Goal: Task Accomplishment & Management: Understand process/instructions

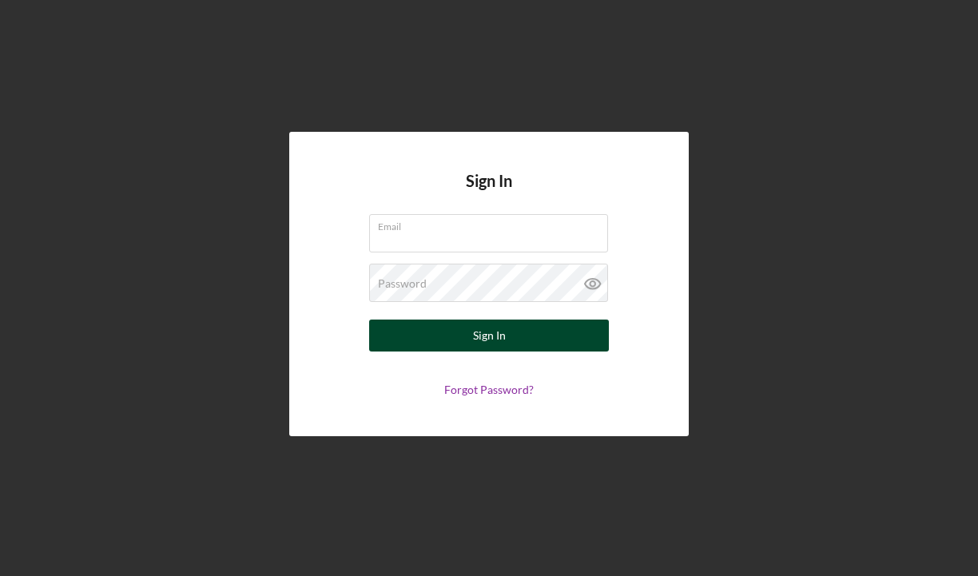
type input "[PERSON_NAME][EMAIL_ADDRESS][PERSON_NAME][DOMAIN_NAME]"
click at [473, 340] on div "Sign In" at bounding box center [489, 336] width 33 height 32
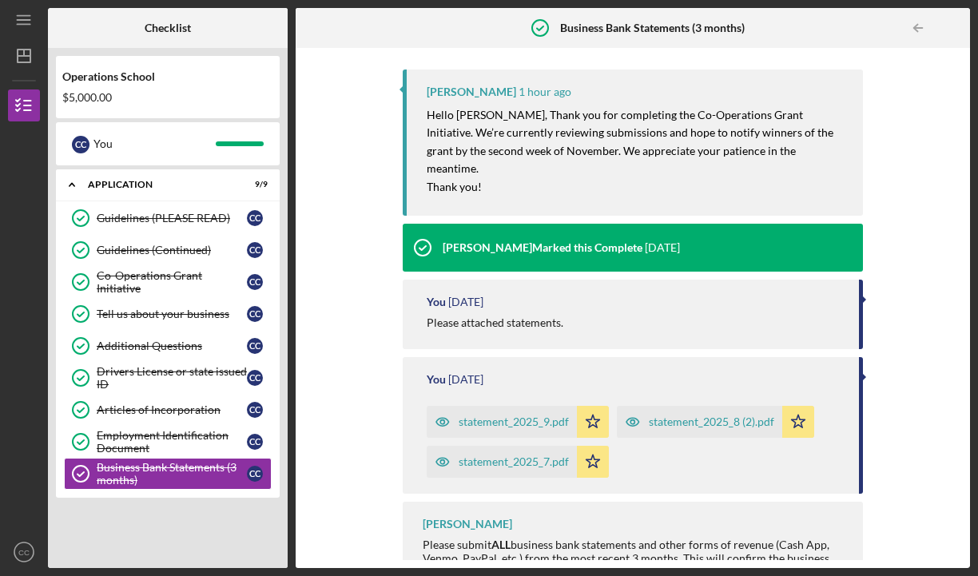
scroll to position [178, 0]
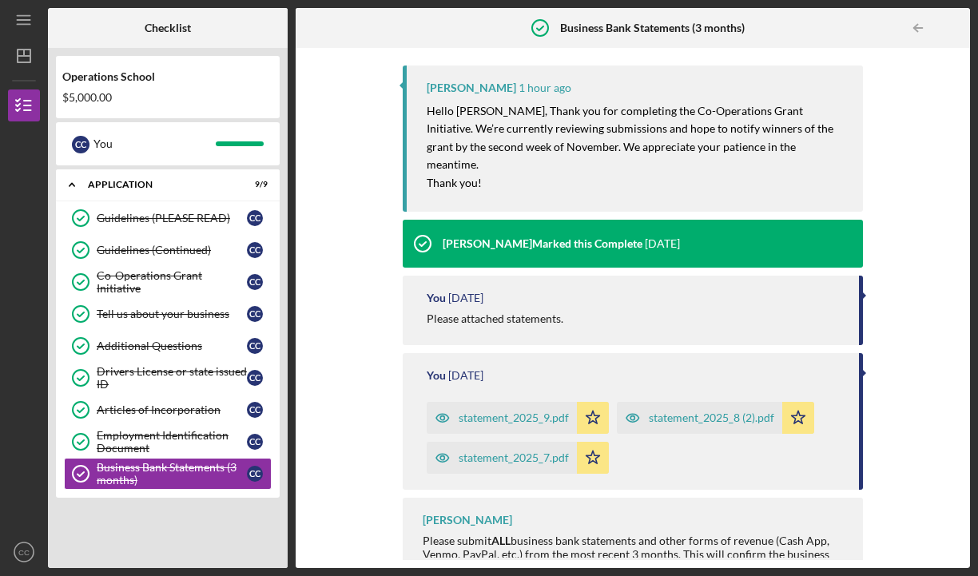
click at [550, 411] on div "statement_2025_9.pdf" at bounding box center [514, 417] width 110 height 13
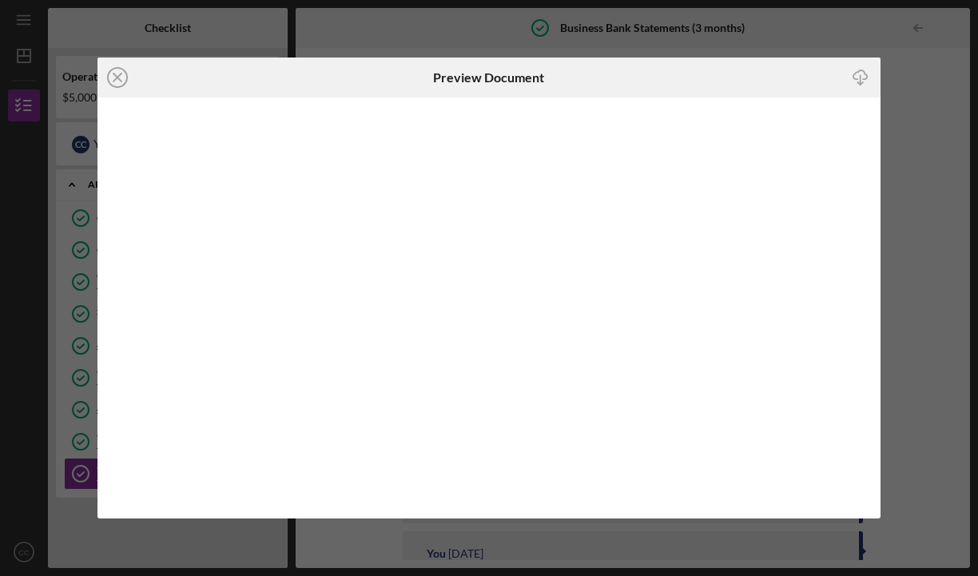
scroll to position [178, 0]
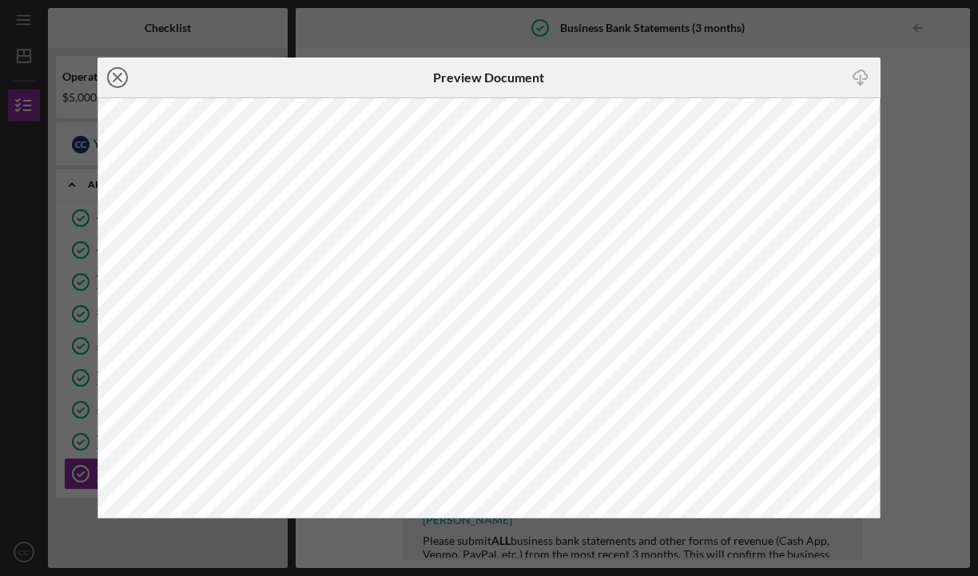
click at [115, 73] on icon "Icon/Close" at bounding box center [117, 78] width 40 height 40
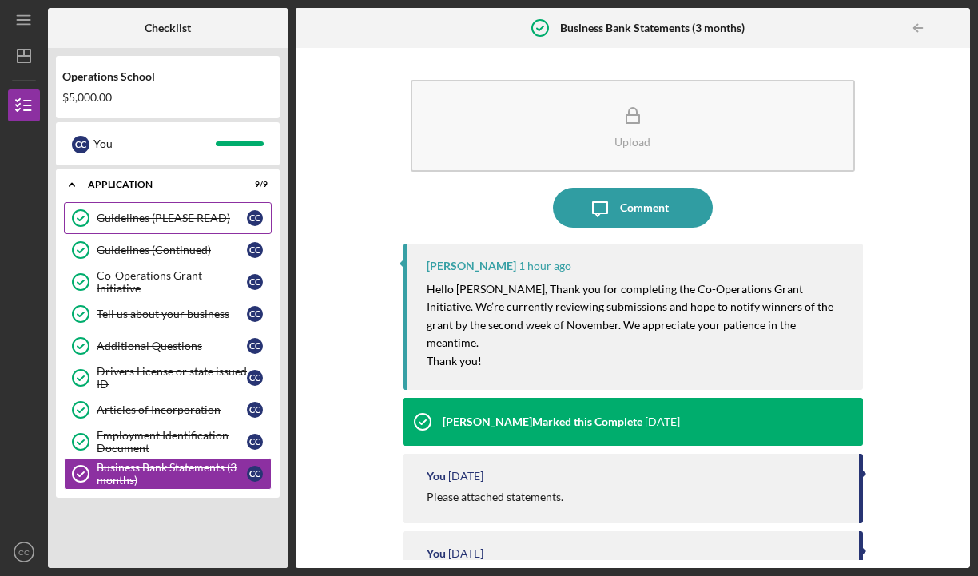
click at [130, 215] on div "Guidelines (PLEASE READ)" at bounding box center [172, 218] width 150 height 13
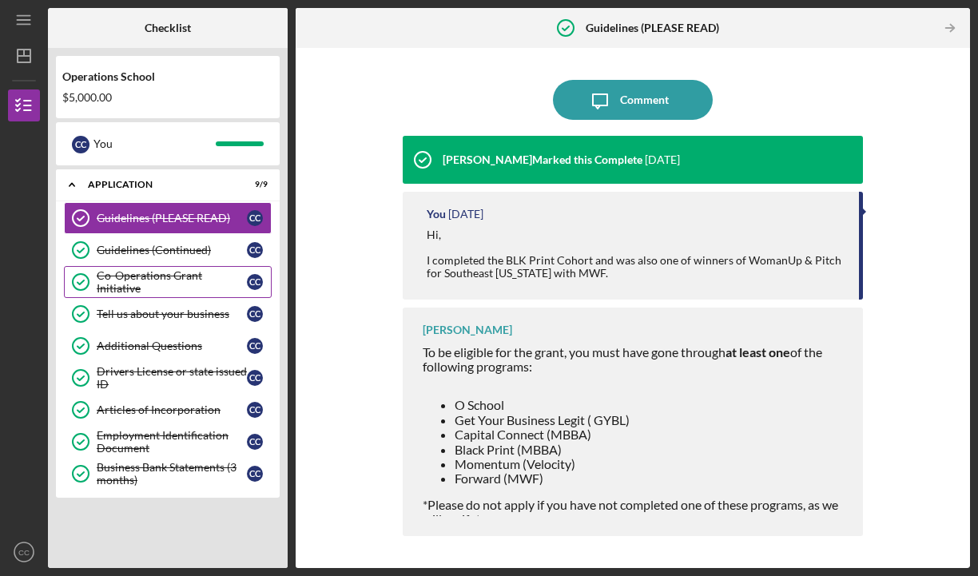
click at [169, 292] on link "Co-Operations Grant Initiative Co-Operations Grant Initiative C C" at bounding box center [168, 282] width 208 height 32
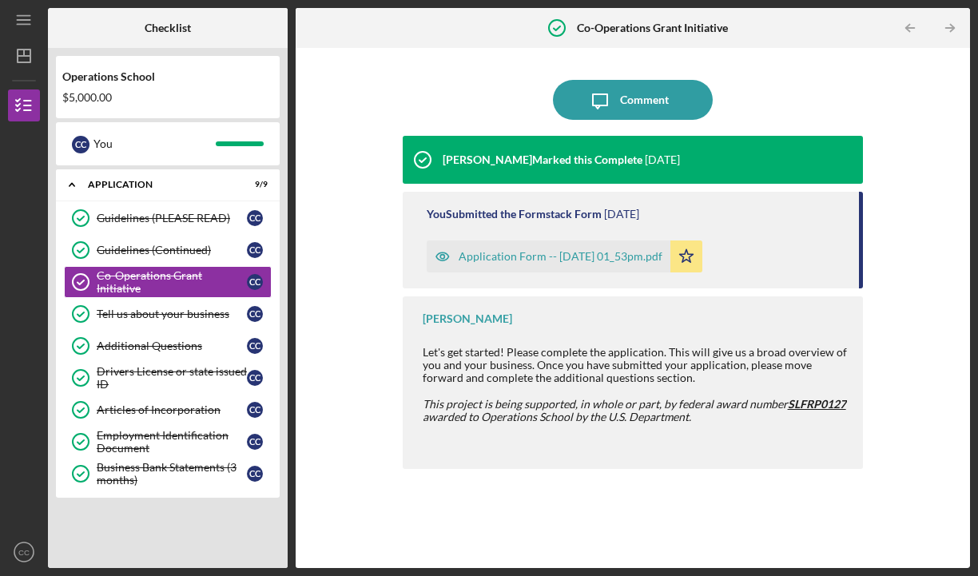
click at [502, 260] on div "Application Form -- [DATE] 01_53pm.pdf" at bounding box center [561, 256] width 204 height 13
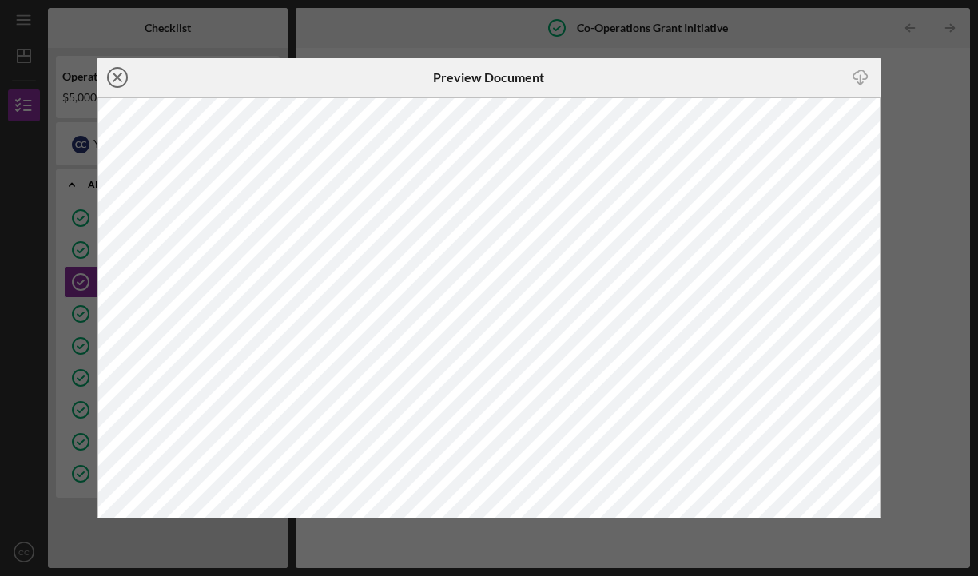
click at [112, 82] on icon "Icon/Close" at bounding box center [117, 78] width 40 height 40
